Goal: Information Seeking & Learning: Learn about a topic

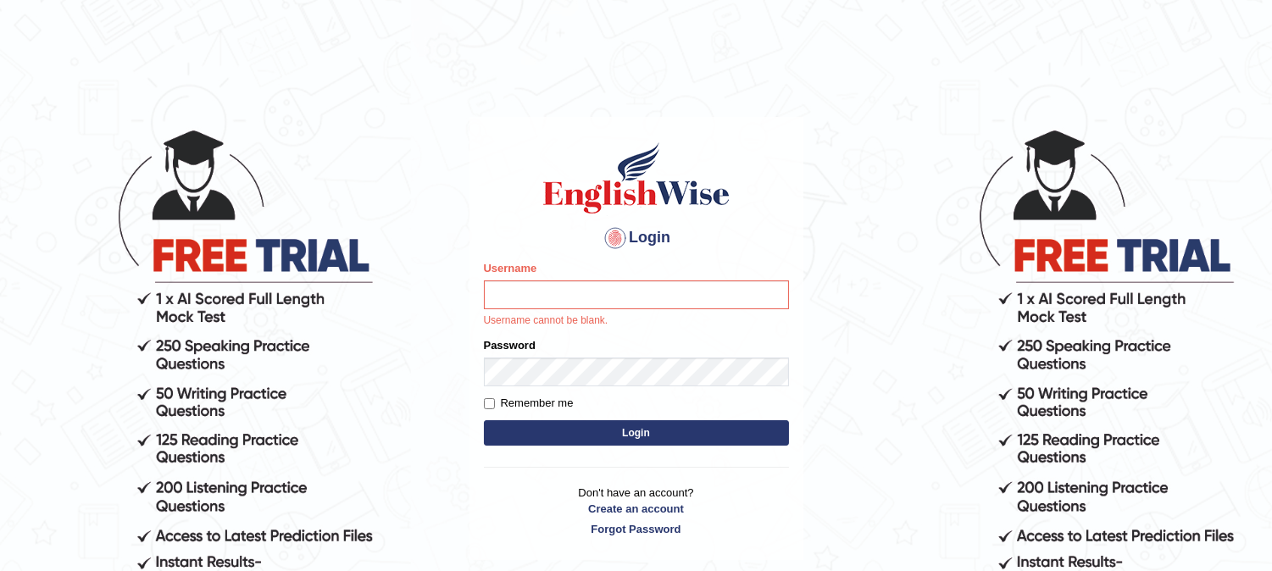
click at [610, 287] on input "Username" at bounding box center [636, 295] width 305 height 29
type input "9bands"
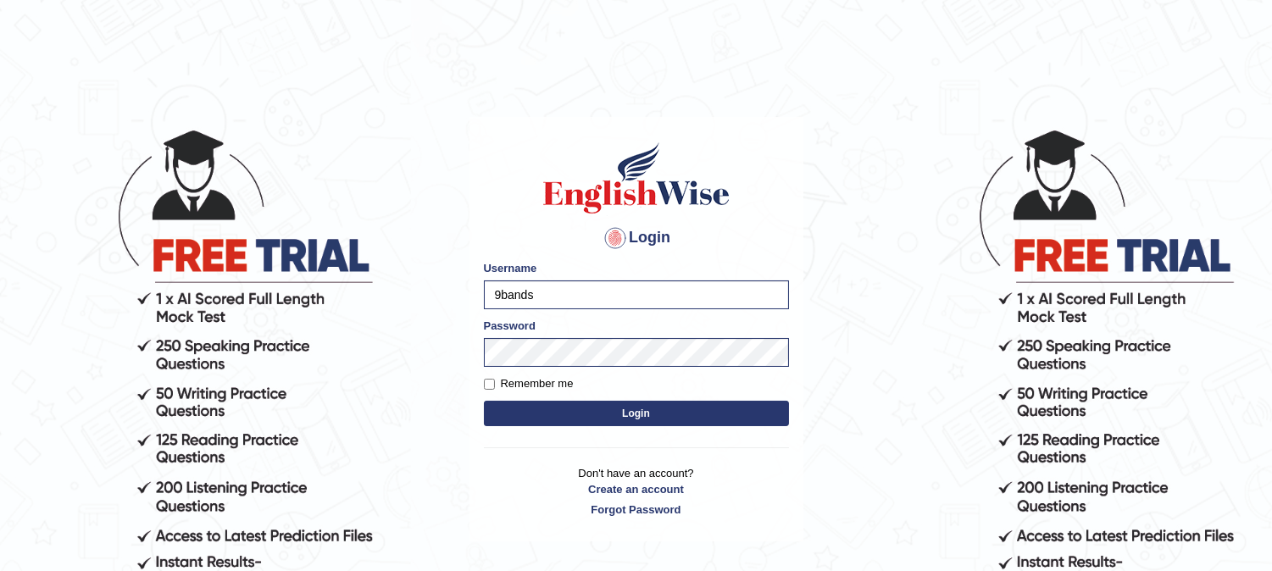
click at [605, 414] on button "Login" at bounding box center [636, 413] width 305 height 25
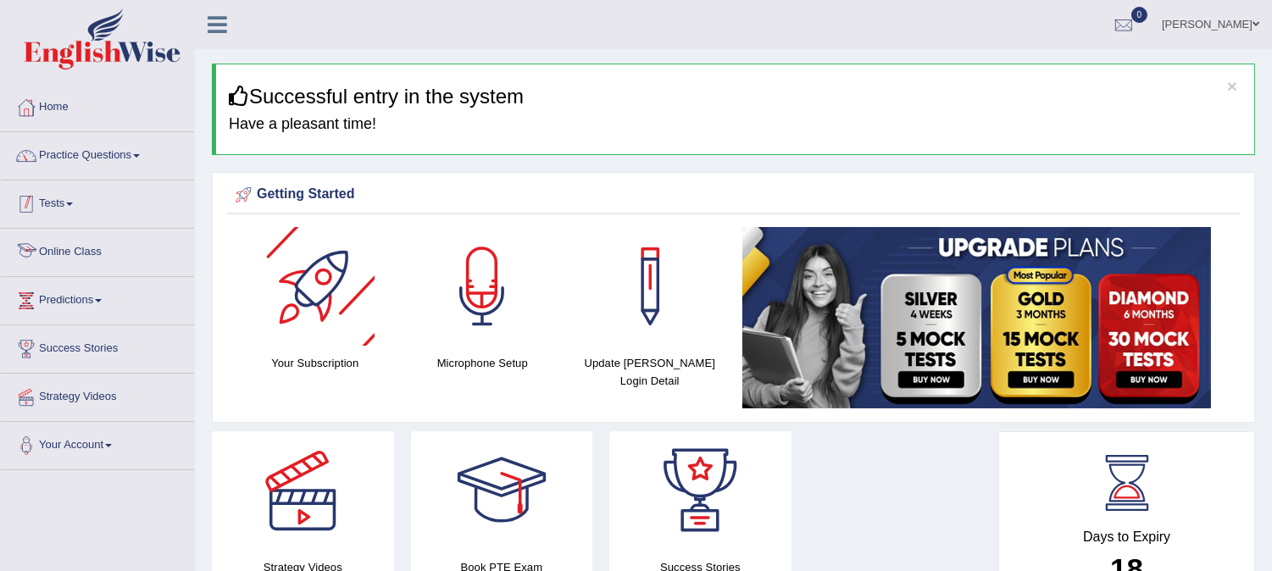
click at [99, 161] on link "Practice Questions" at bounding box center [97, 153] width 193 height 42
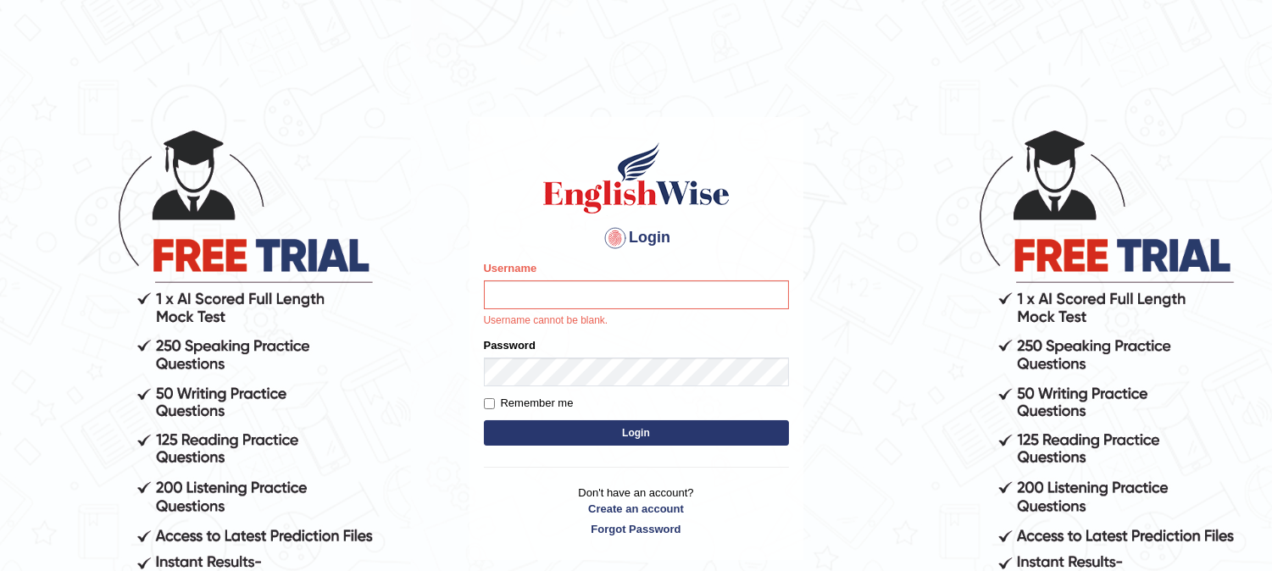
click at [570, 294] on input "Username" at bounding box center [636, 295] width 305 height 29
type input "9bands"
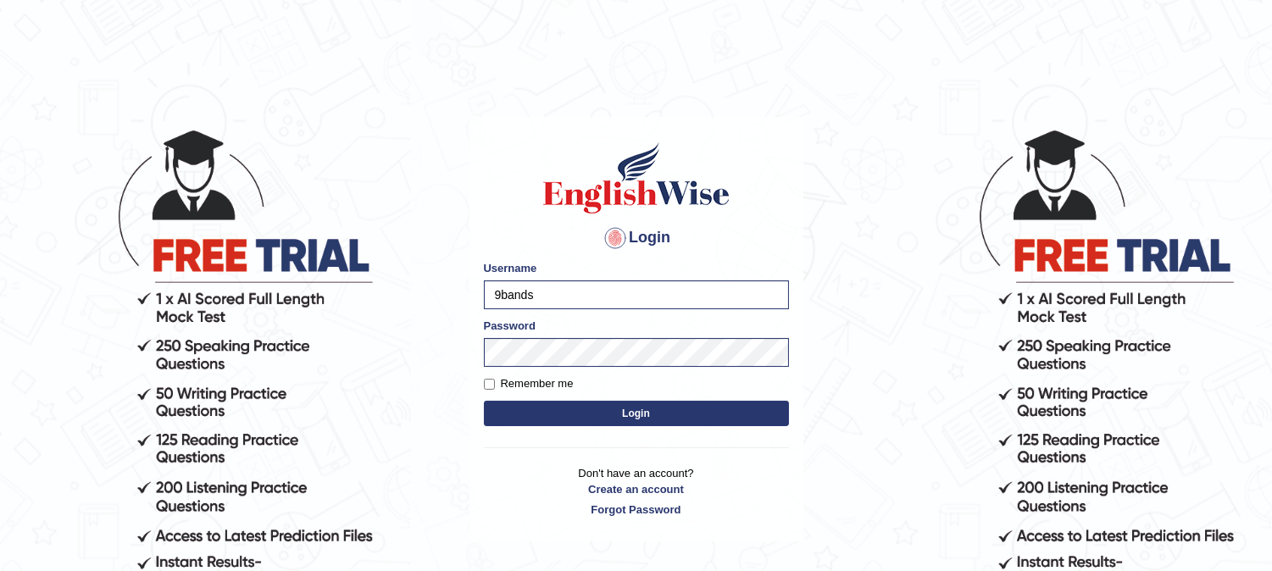
click at [552, 410] on button "Login" at bounding box center [636, 413] width 305 height 25
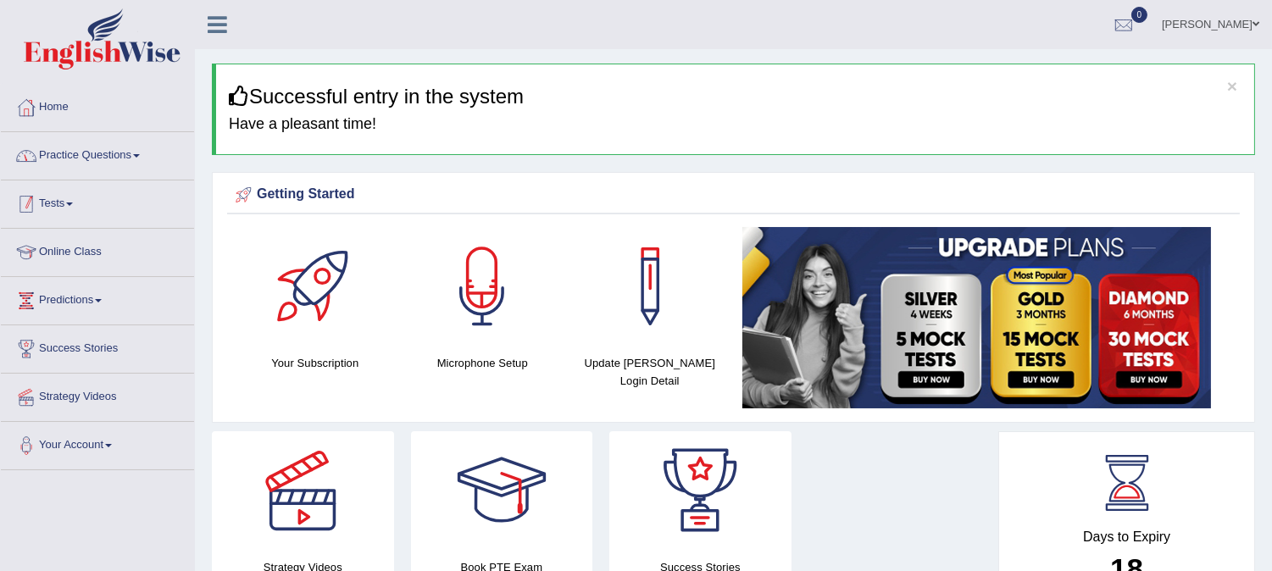
click at [102, 161] on link "Practice Questions" at bounding box center [97, 153] width 193 height 42
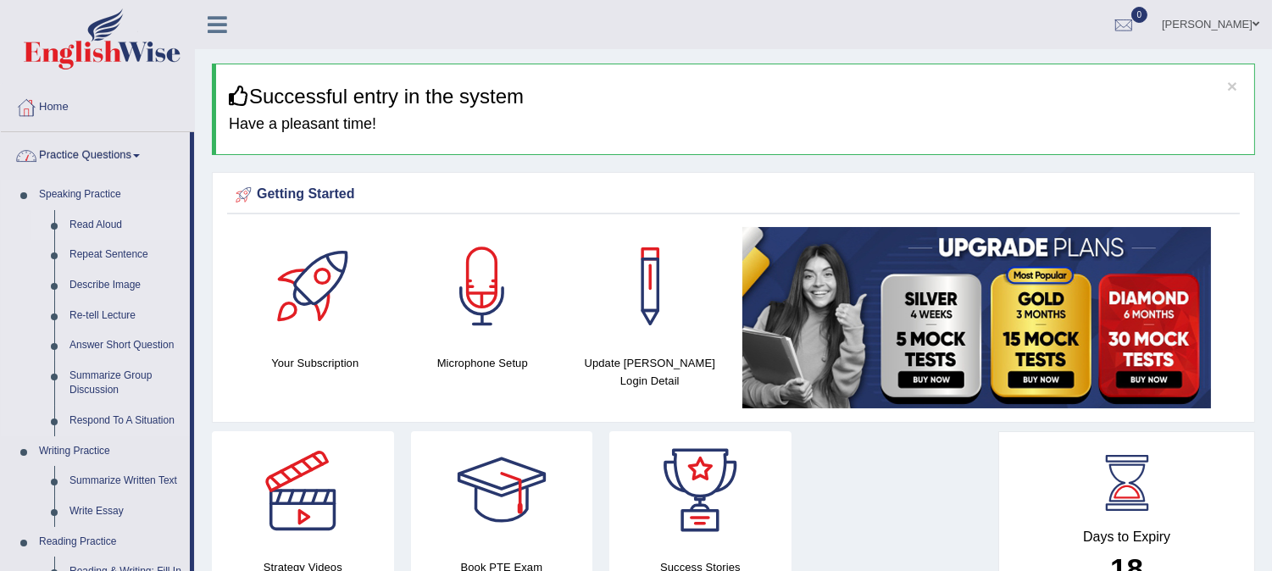
click at [113, 217] on link "Read Aloud" at bounding box center [126, 225] width 128 height 31
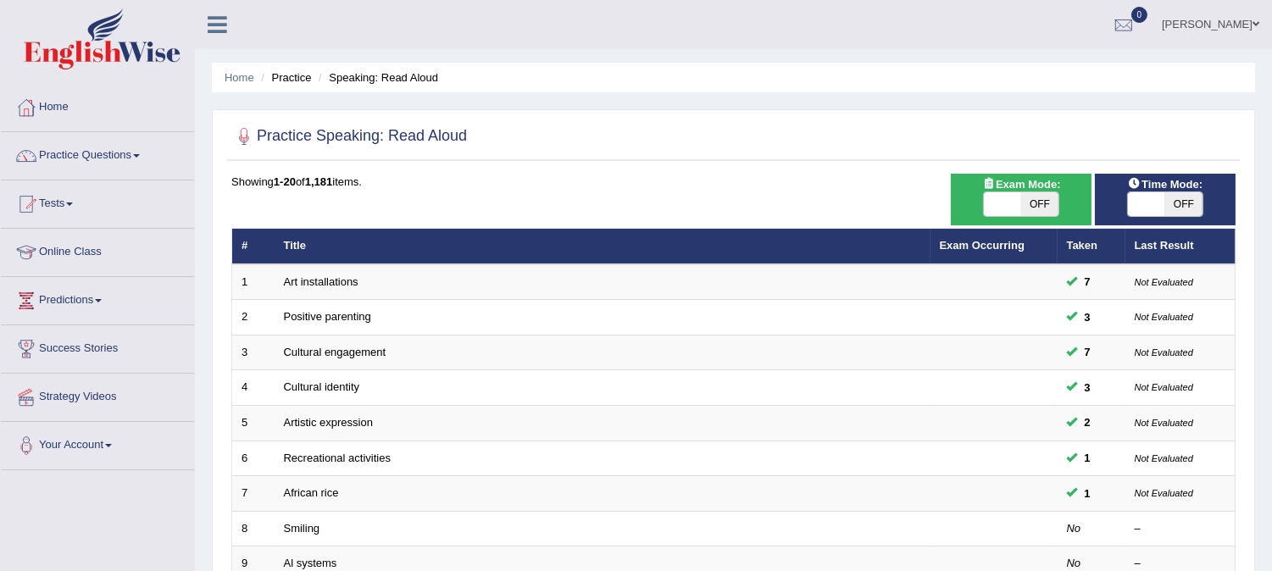
click at [1054, 209] on span "OFF" at bounding box center [1039, 204] width 37 height 24
checkbox input "true"
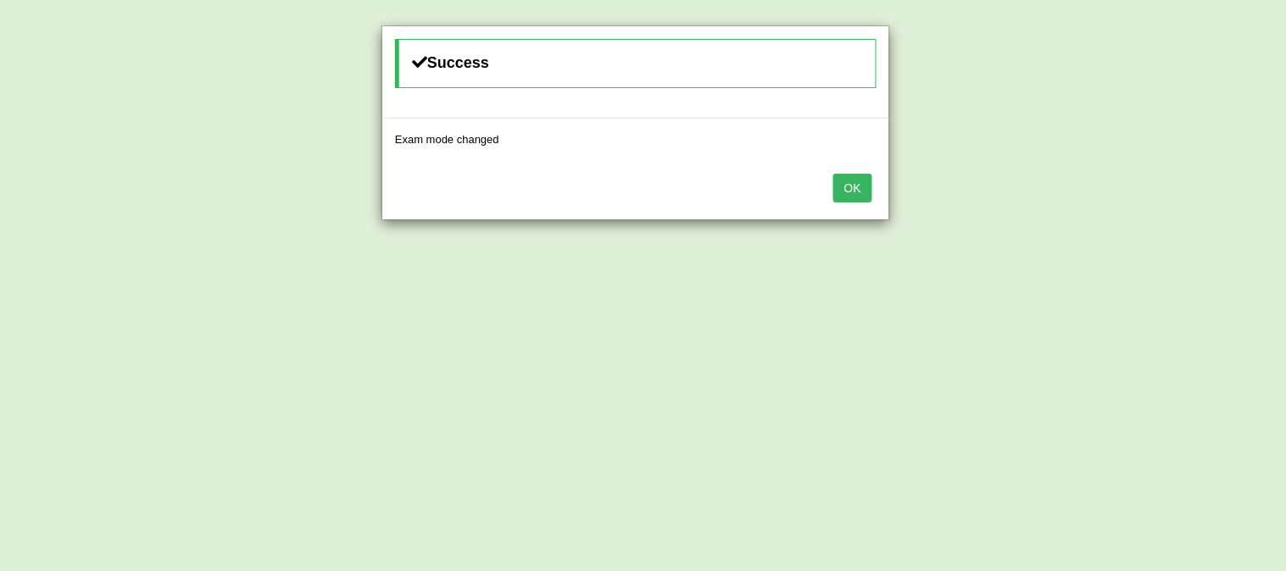
click at [863, 195] on button "OK" at bounding box center [852, 188] width 39 height 29
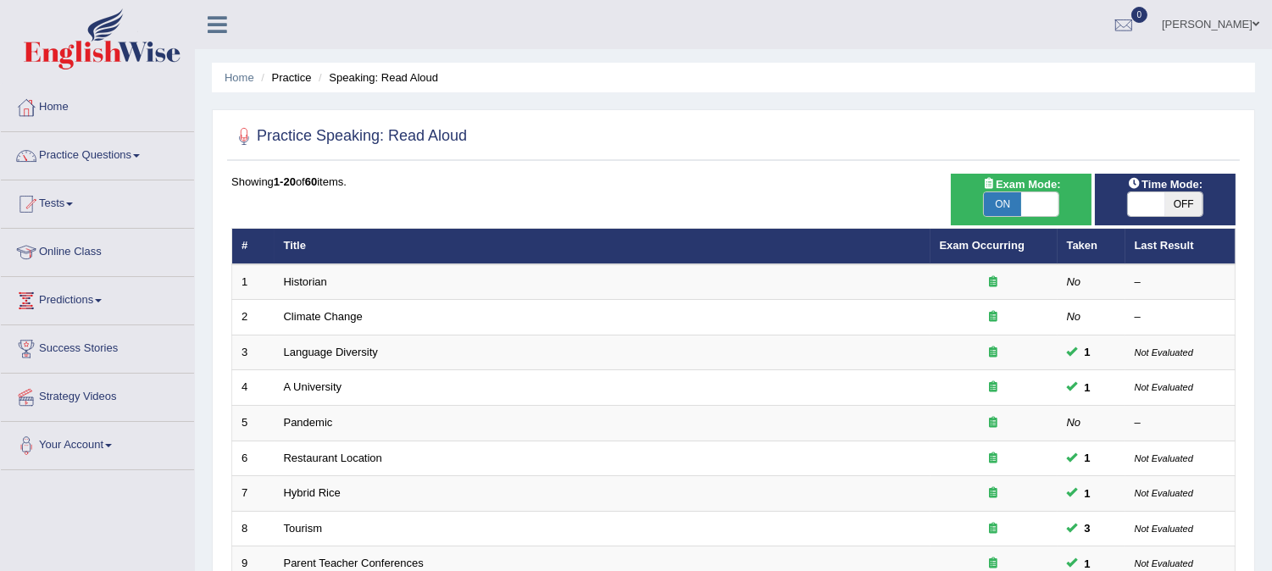
click at [1166, 192] on span "OFF" at bounding box center [1184, 204] width 37 height 24
checkbox input "true"
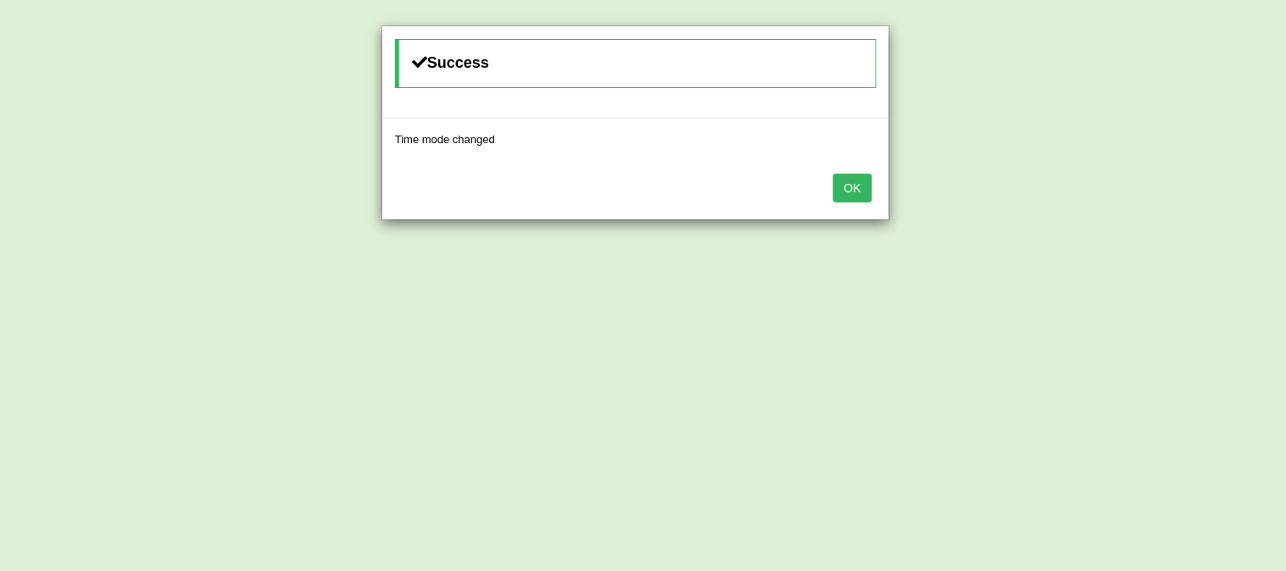
click at [849, 187] on button "OK" at bounding box center [852, 188] width 39 height 29
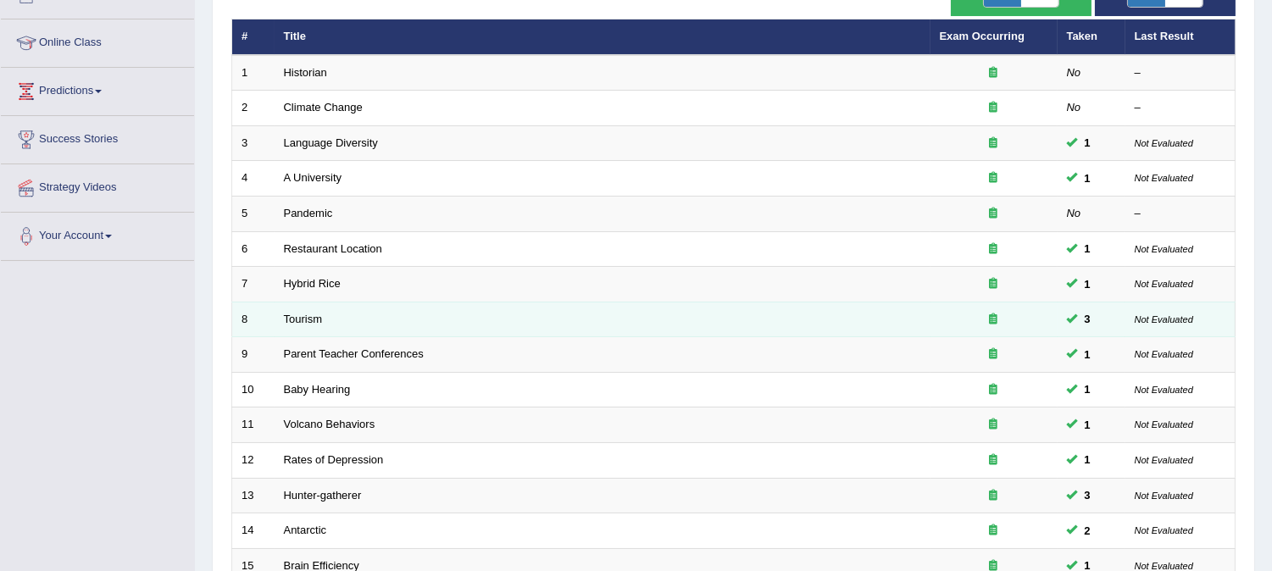
scroll to position [94, 0]
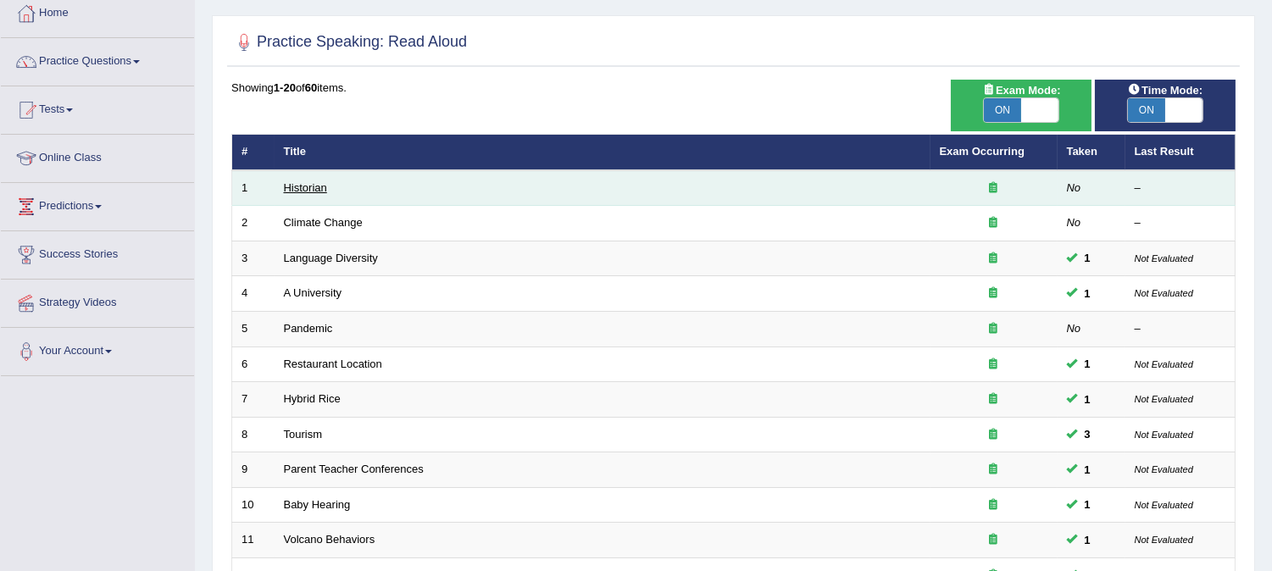
click at [311, 186] on link "Historian" at bounding box center [305, 187] width 43 height 13
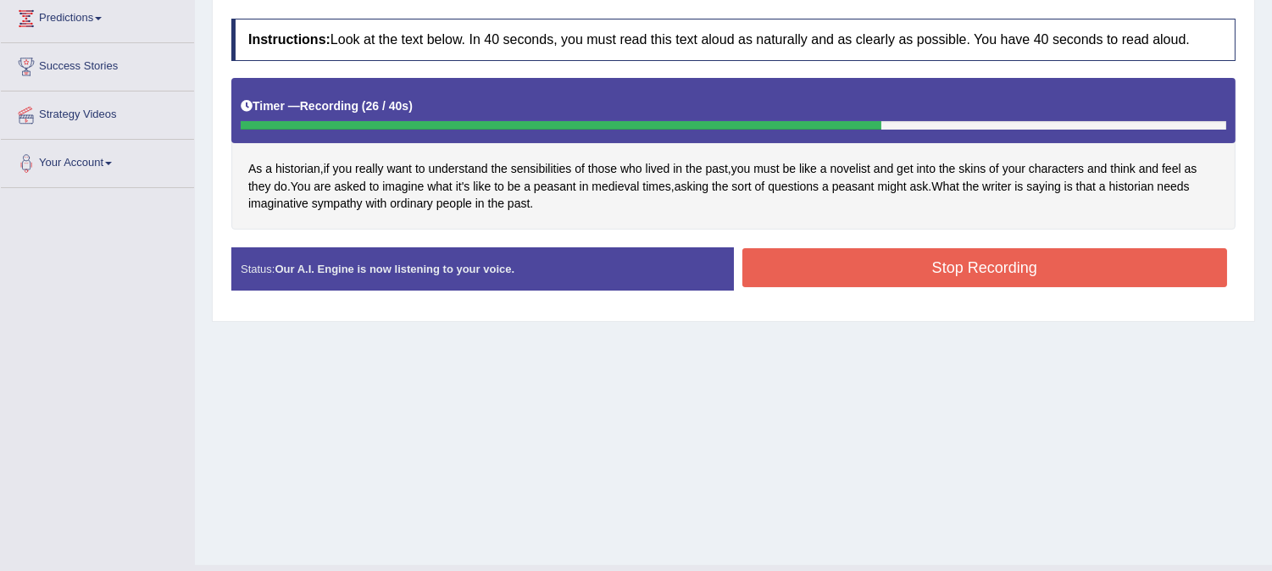
click at [805, 242] on div "Instructions: Look at the text below. In 40 seconds, you must read this text al…" at bounding box center [733, 161] width 1013 height 303
click at [818, 264] on button "Stop Recording" at bounding box center [986, 267] width 486 height 39
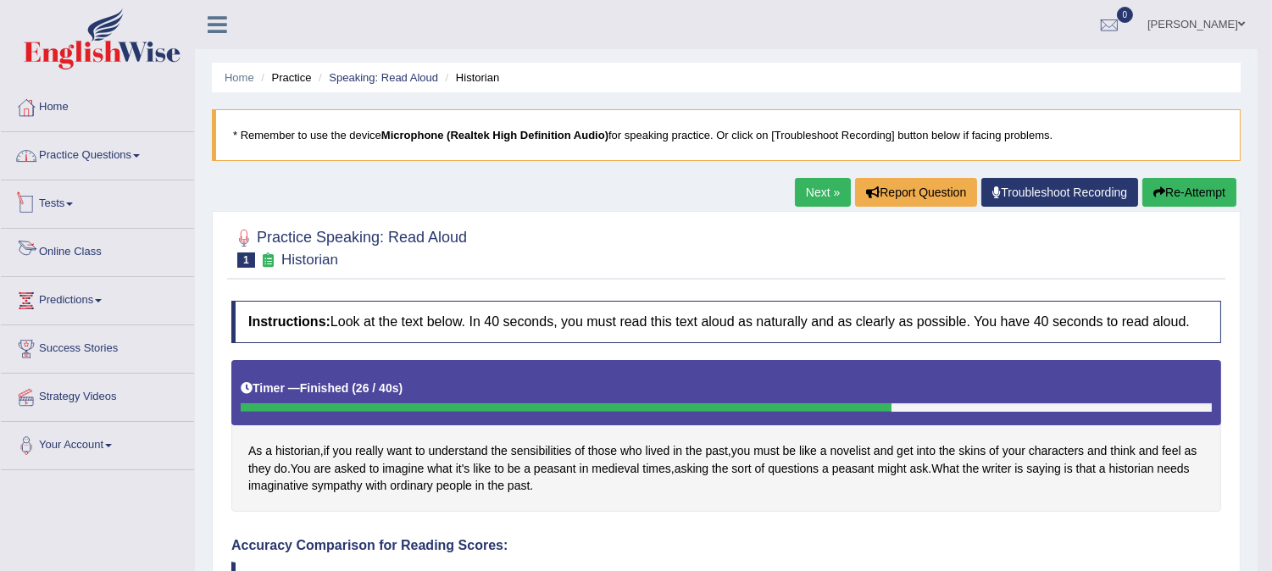
click at [93, 153] on link "Practice Questions" at bounding box center [97, 153] width 193 height 42
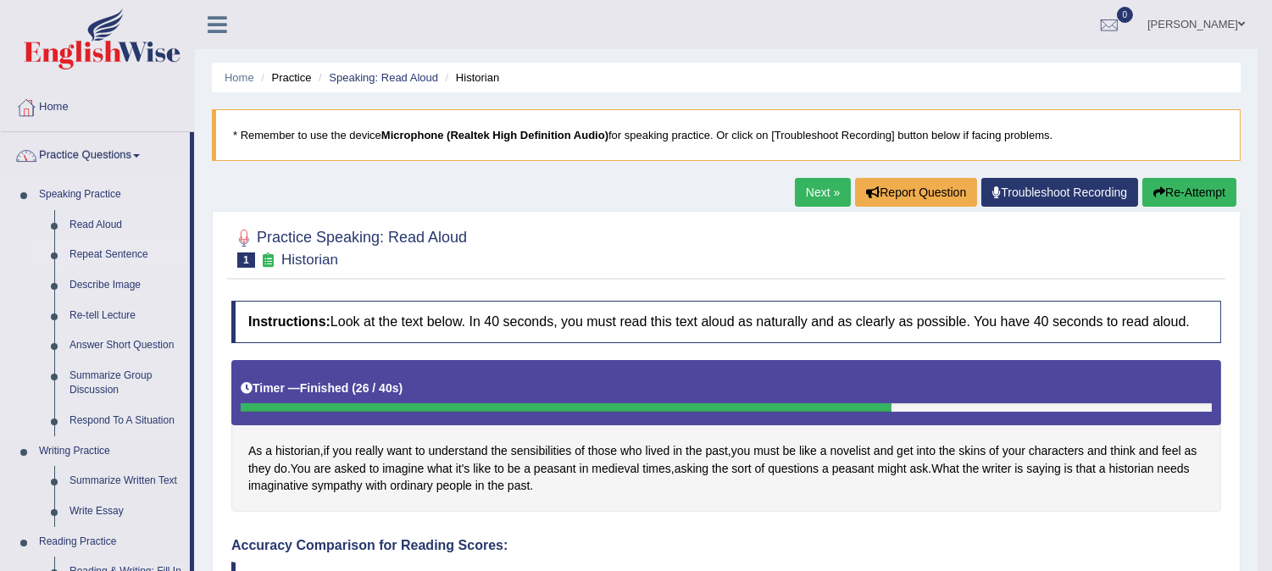
click at [117, 248] on link "Repeat Sentence" at bounding box center [126, 255] width 128 height 31
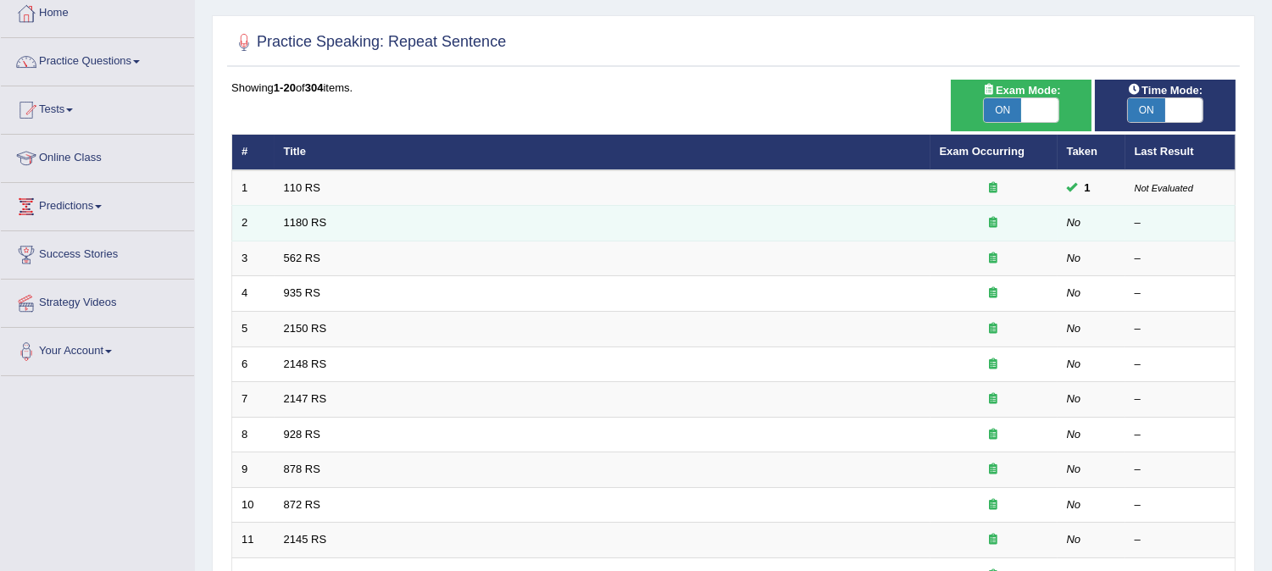
scroll to position [94, 0]
click at [309, 223] on link "1180 RS" at bounding box center [305, 222] width 43 height 13
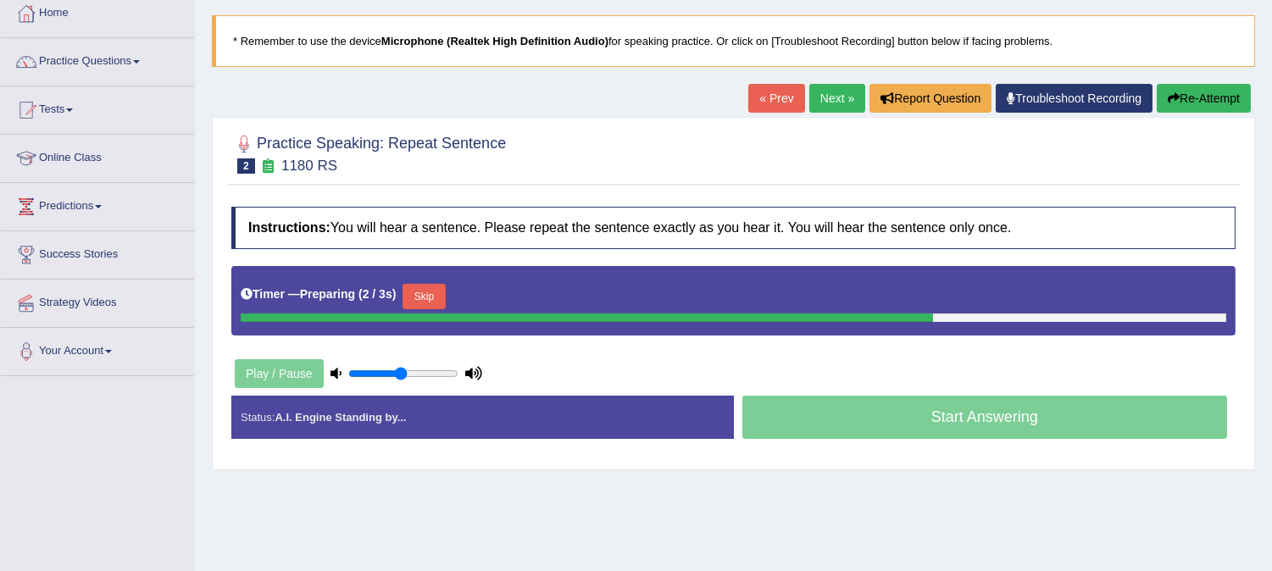
click at [439, 294] on button "Skip" at bounding box center [424, 296] width 42 height 25
click at [504, 292] on button "Skip" at bounding box center [498, 296] width 42 height 25
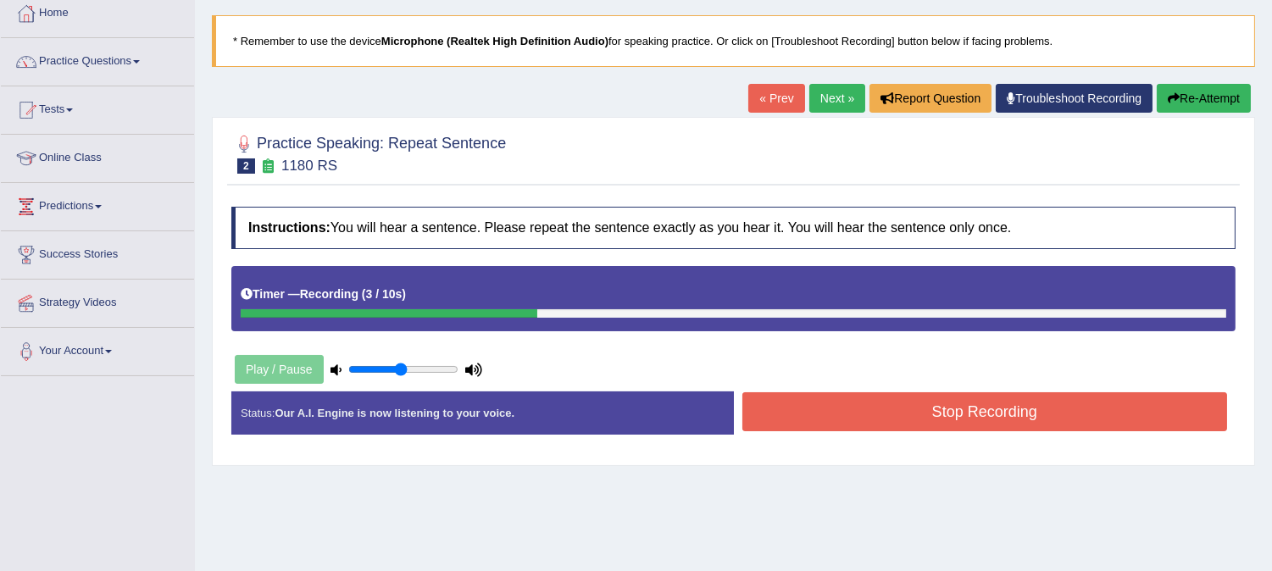
click at [769, 427] on button "Stop Recording" at bounding box center [986, 411] width 486 height 39
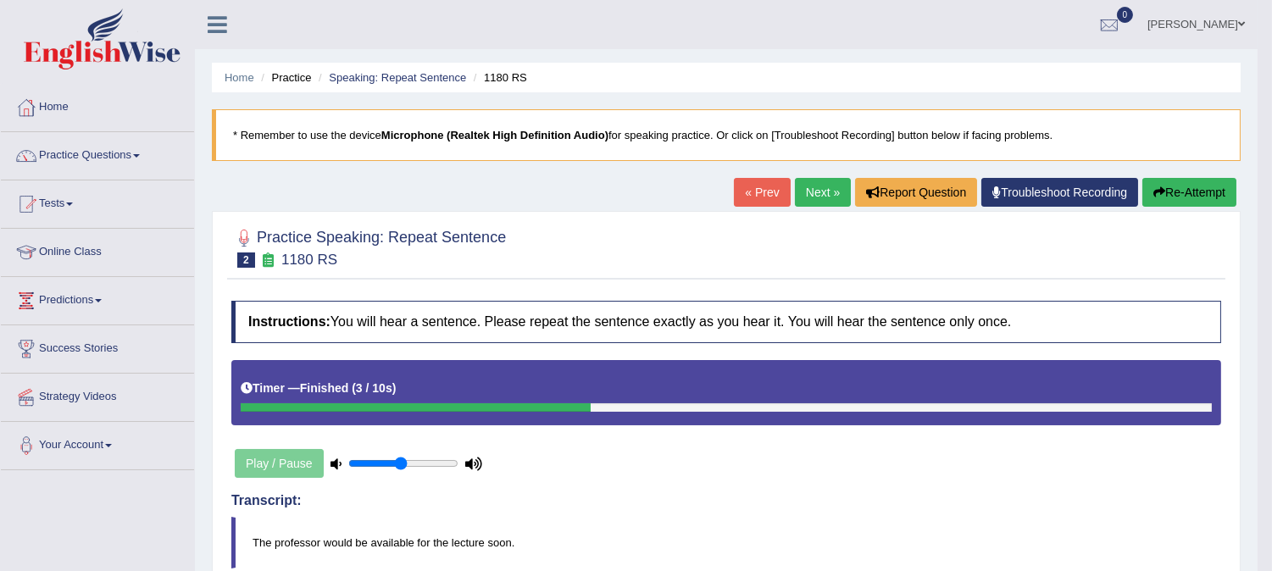
click at [821, 181] on link "Next »" at bounding box center [823, 192] width 56 height 29
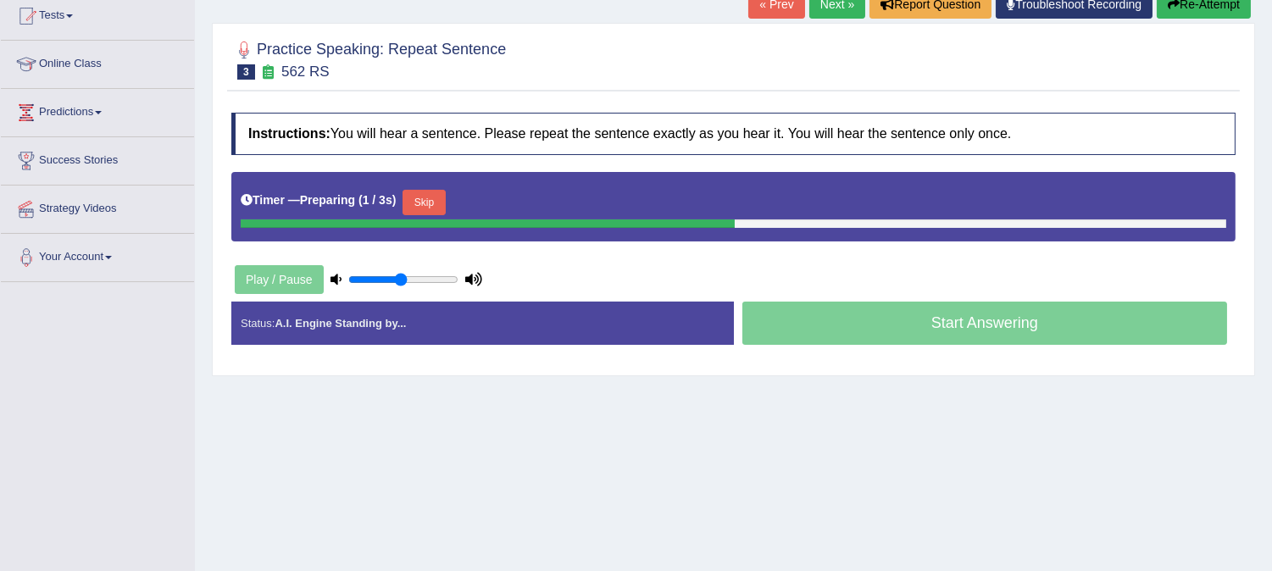
click at [453, 200] on div "Timer — Preparing ( 1 / 3s ) Skip" at bounding box center [734, 203] width 986 height 34
click at [429, 203] on button "Skip" at bounding box center [424, 202] width 42 height 25
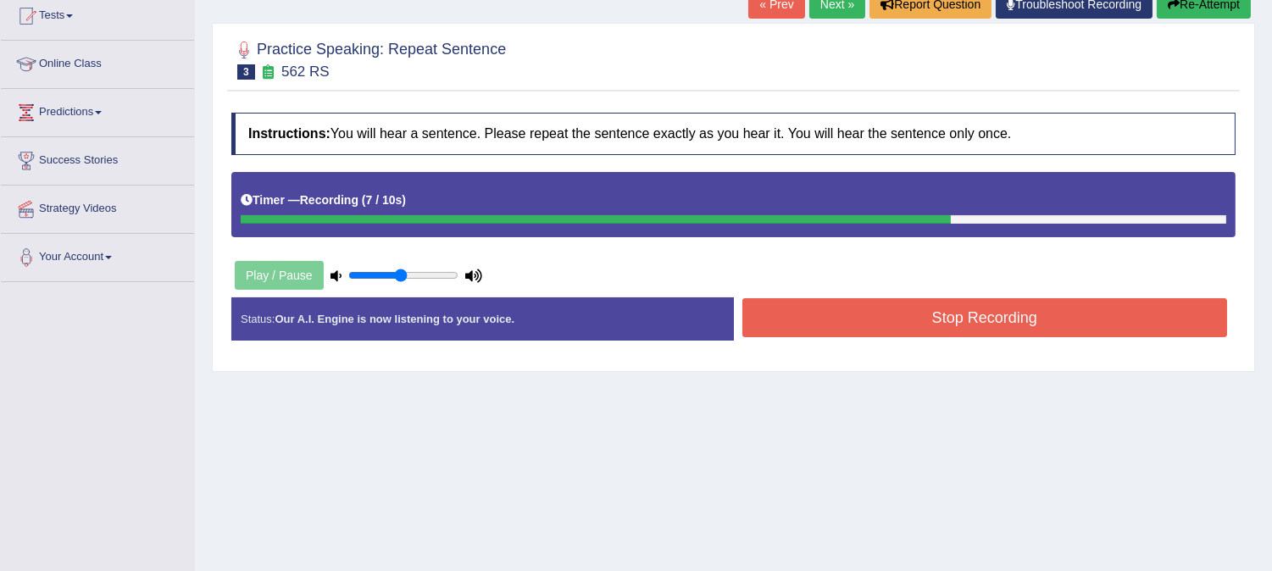
click at [886, 312] on button "Stop Recording" at bounding box center [986, 317] width 486 height 39
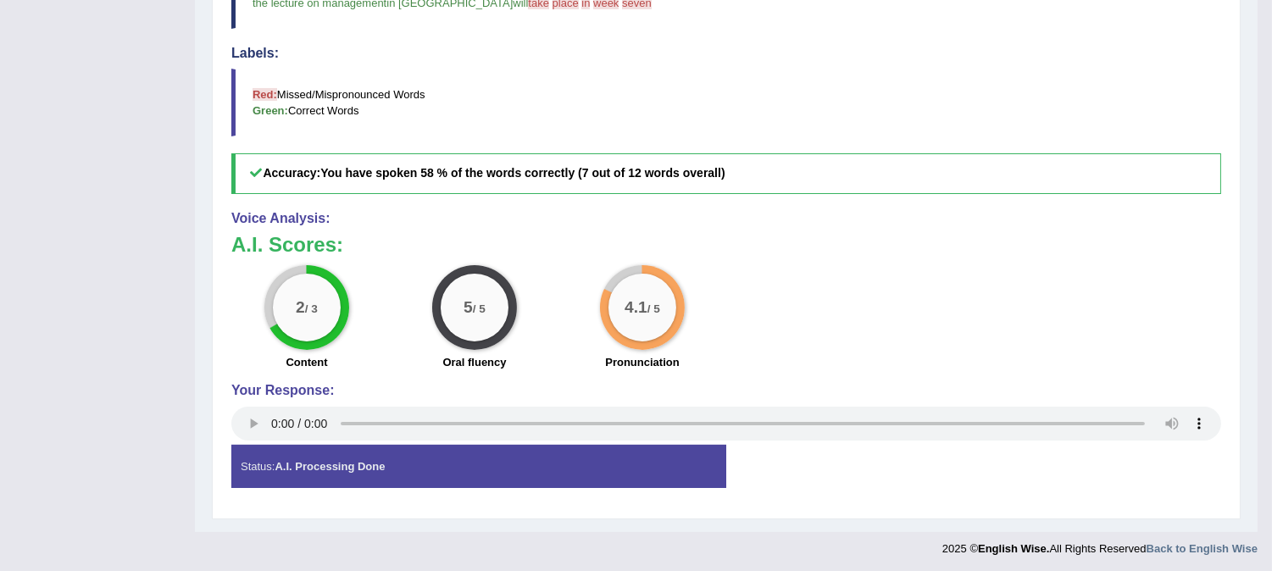
scroll to position [645, 0]
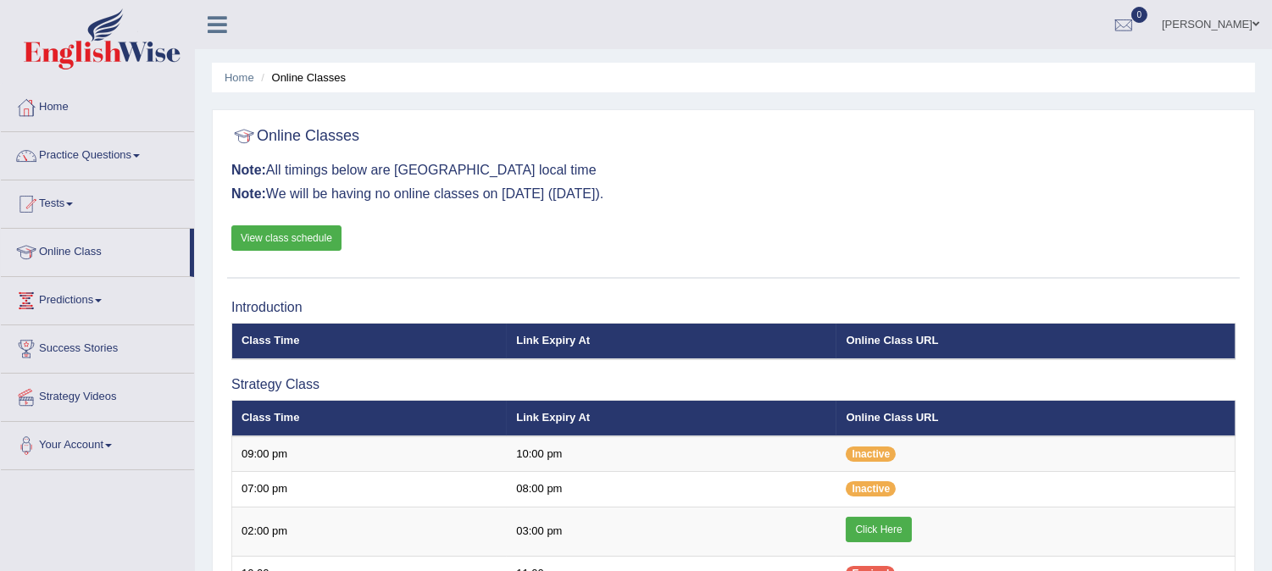
click at [860, 517] on link "Click Here" at bounding box center [878, 529] width 65 height 25
click at [53, 112] on link "Home" at bounding box center [97, 105] width 193 height 42
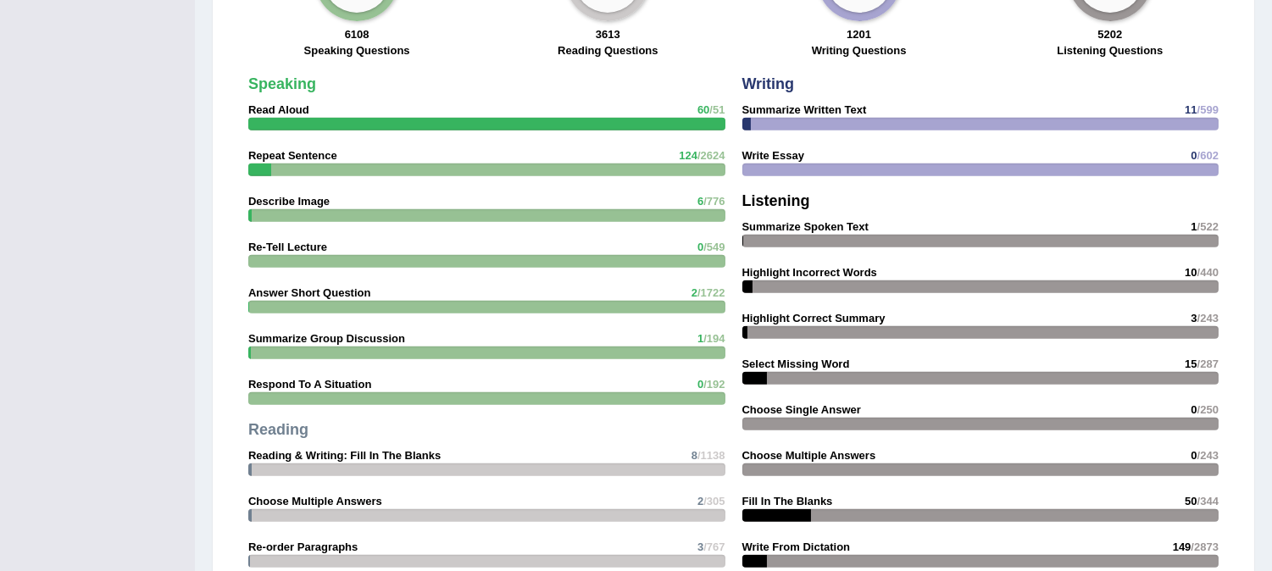
scroll to position [802, 0]
